Goal: Information Seeking & Learning: Check status

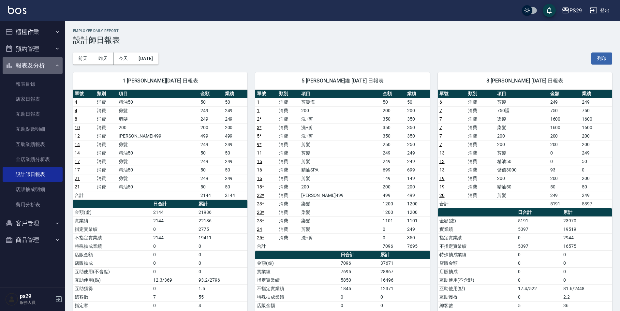
scroll to position [91, 0]
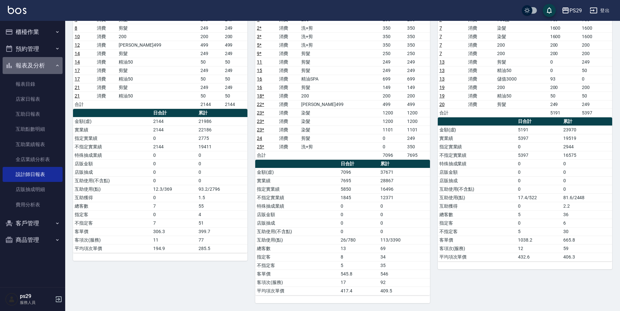
click at [31, 69] on button "報表及分析" at bounding box center [33, 65] width 60 height 17
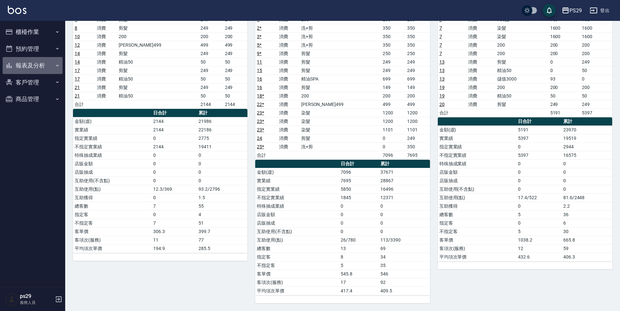
click at [34, 68] on button "報表及分析" at bounding box center [33, 65] width 60 height 17
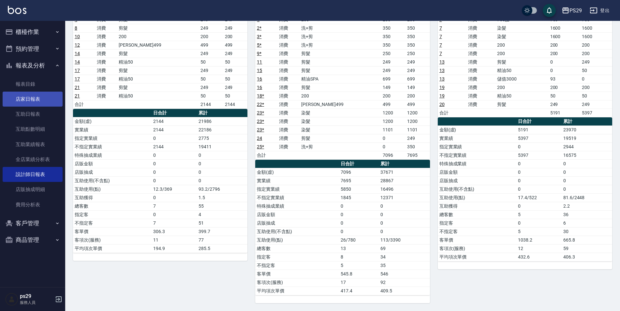
click at [31, 98] on link "店家日報表" at bounding box center [33, 99] width 60 height 15
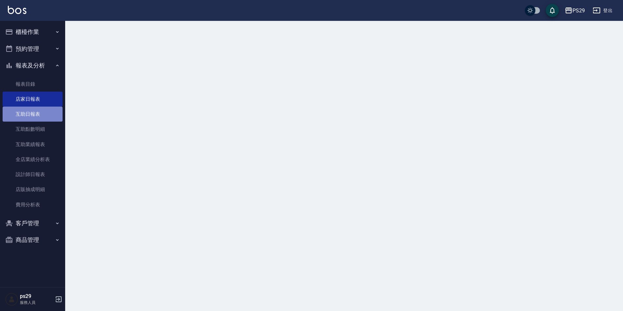
click at [35, 112] on link "互助日報表" at bounding box center [33, 114] width 60 height 15
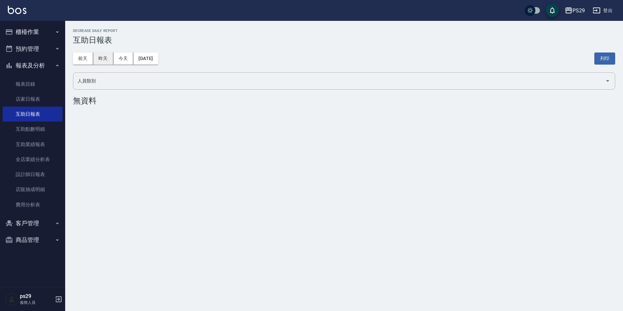
click at [107, 62] on button "昨天" at bounding box center [103, 58] width 20 height 12
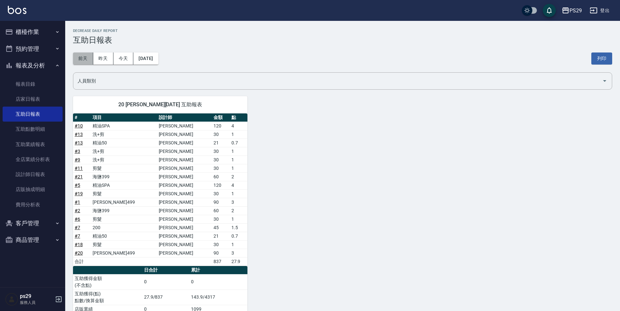
click at [84, 61] on button "前天" at bounding box center [83, 58] width 20 height 12
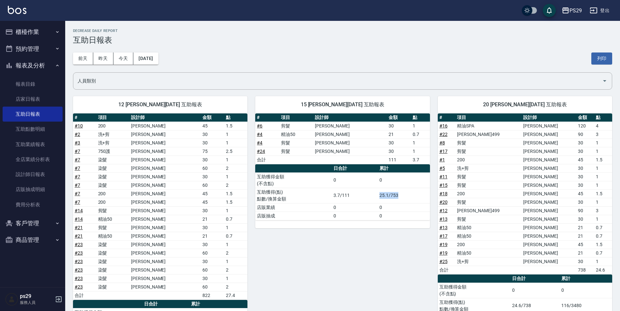
drag, startPoint x: 375, startPoint y: 198, endPoint x: 421, endPoint y: 195, distance: 46.0
click at [421, 195] on tr "互助獲得(點) 點數/換算金額 3.7/111 25.1/753" at bounding box center [342, 195] width 174 height 15
drag, startPoint x: 421, startPoint y: 195, endPoint x: 372, endPoint y: 215, distance: 52.6
click at [372, 215] on td "0" at bounding box center [355, 215] width 46 height 8
click at [142, 53] on button "[DATE]" at bounding box center [145, 58] width 25 height 12
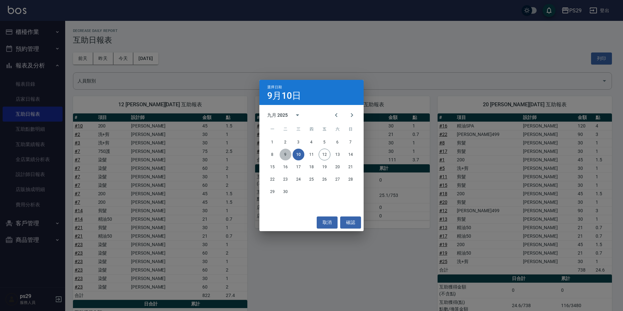
click at [287, 158] on button "9" at bounding box center [286, 155] width 12 height 12
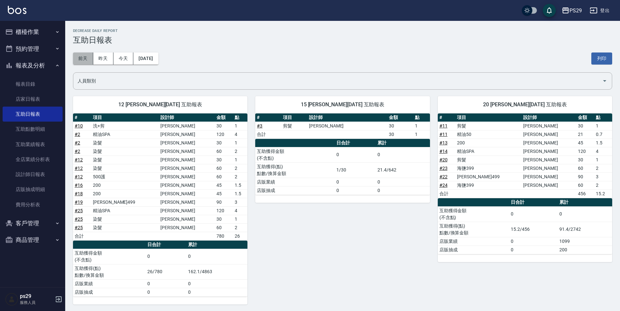
click at [78, 57] on button "前天" at bounding box center [83, 58] width 20 height 12
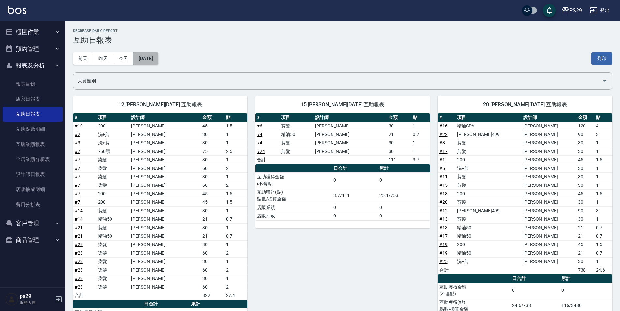
click at [152, 60] on button "[DATE]" at bounding box center [145, 58] width 25 height 12
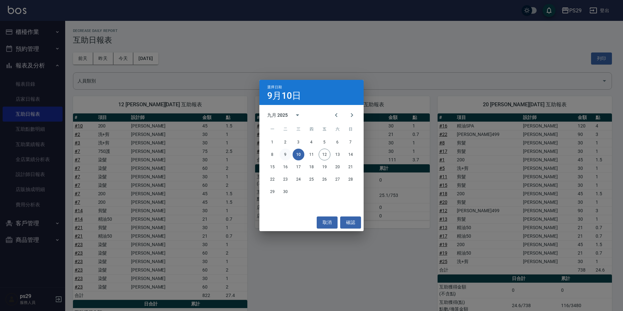
click at [282, 151] on button "9" at bounding box center [286, 155] width 12 height 12
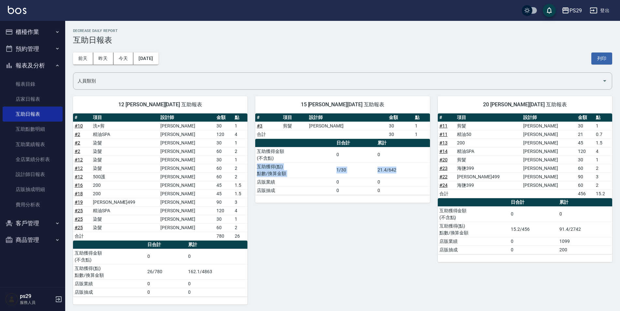
drag, startPoint x: 331, startPoint y: 169, endPoint x: 397, endPoint y: 175, distance: 66.0
click at [397, 175] on tr "互助獲得(點) 點數/換算金額 1/30 21.4/642" at bounding box center [342, 169] width 174 height 15
drag, startPoint x: 397, startPoint y: 175, endPoint x: 386, endPoint y: 177, distance: 11.4
click at [386, 177] on td "21.4/642" at bounding box center [403, 169] width 54 height 15
click at [79, 60] on button "前天" at bounding box center [83, 58] width 20 height 12
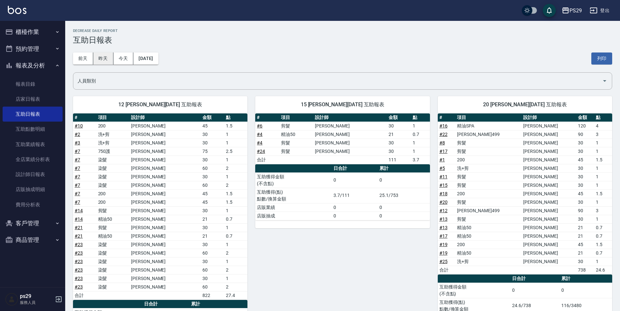
click at [101, 59] on button "昨天" at bounding box center [103, 58] width 20 height 12
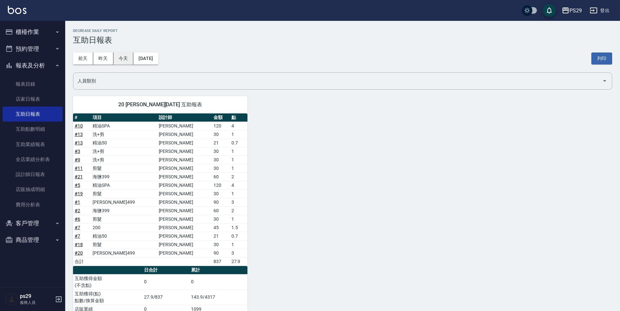
click at [119, 58] on button "今天" at bounding box center [123, 58] width 20 height 12
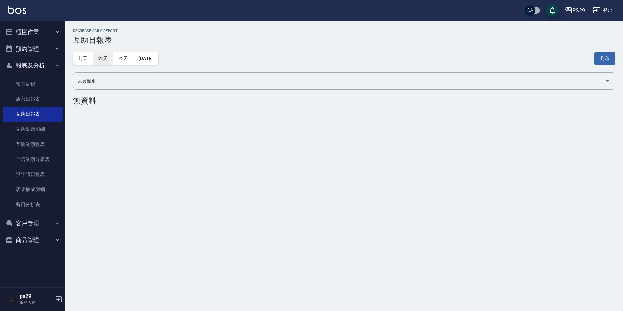
click at [103, 60] on button "昨天" at bounding box center [103, 58] width 20 height 12
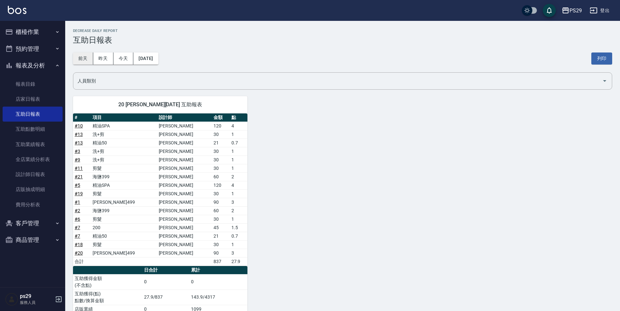
click at [82, 58] on button "前天" at bounding box center [83, 58] width 20 height 12
